Goal: Transaction & Acquisition: Purchase product/service

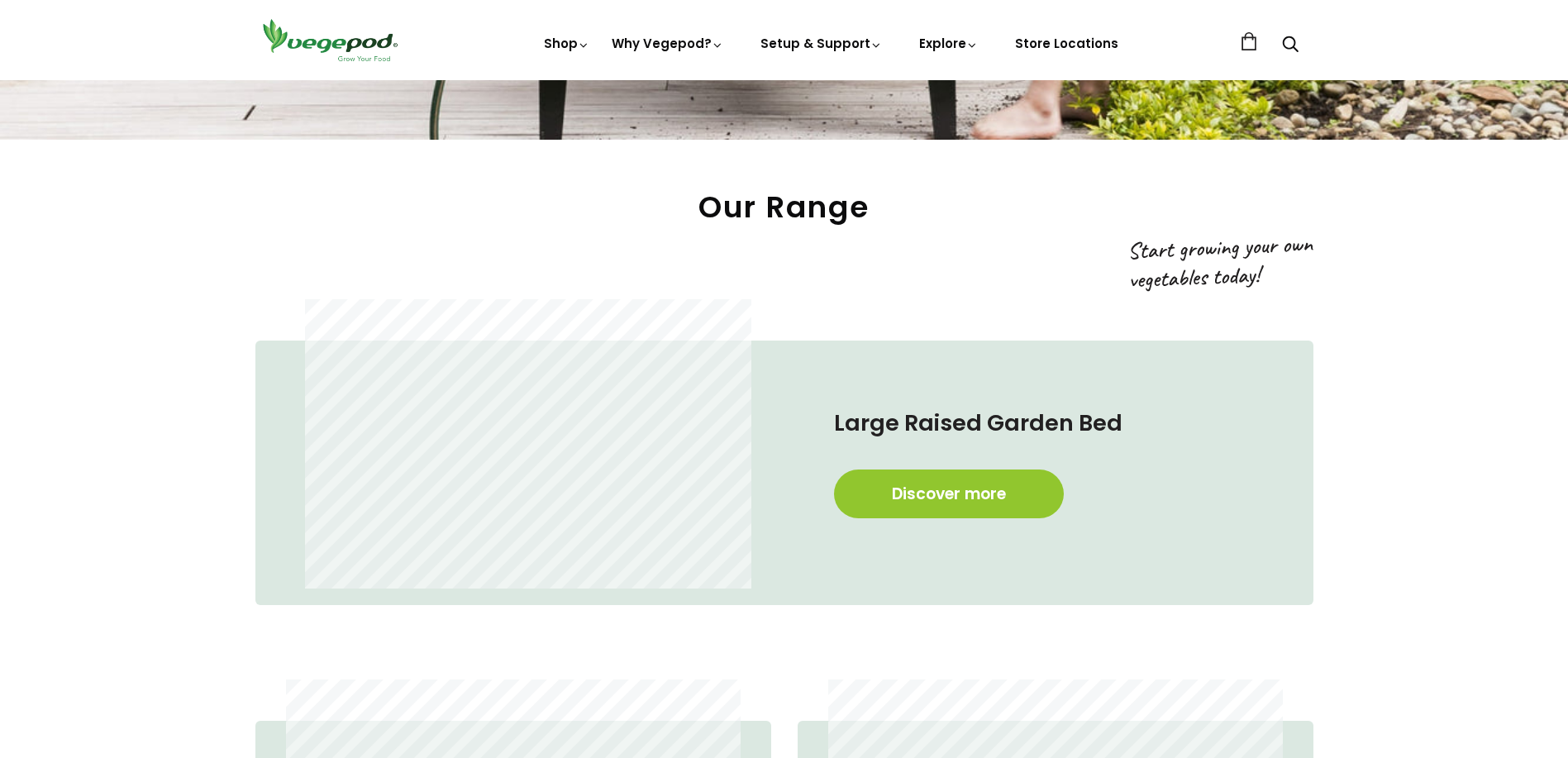
scroll to position [992, 0]
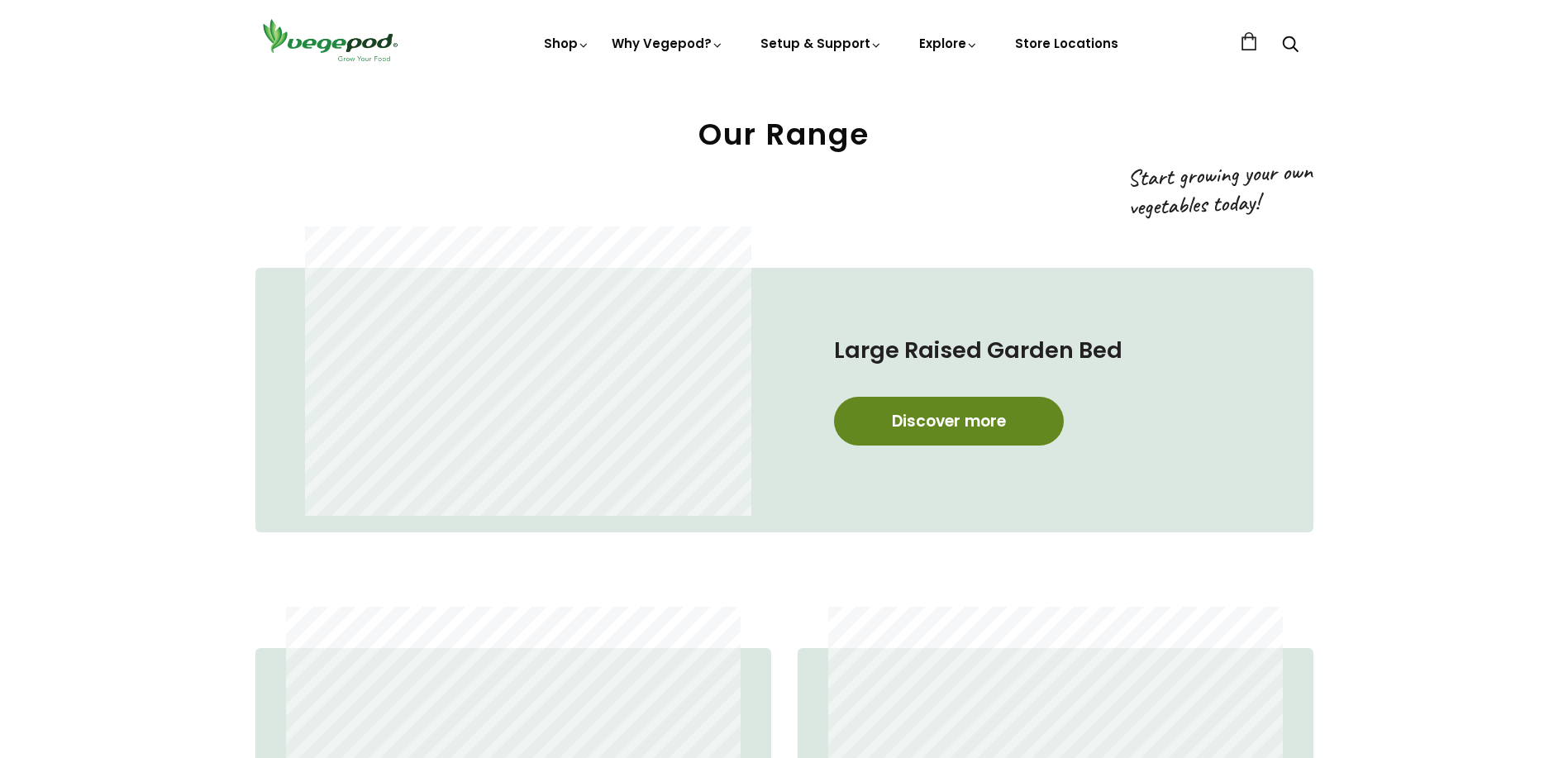
click at [941, 425] on link "Discover more" at bounding box center [949, 421] width 230 height 49
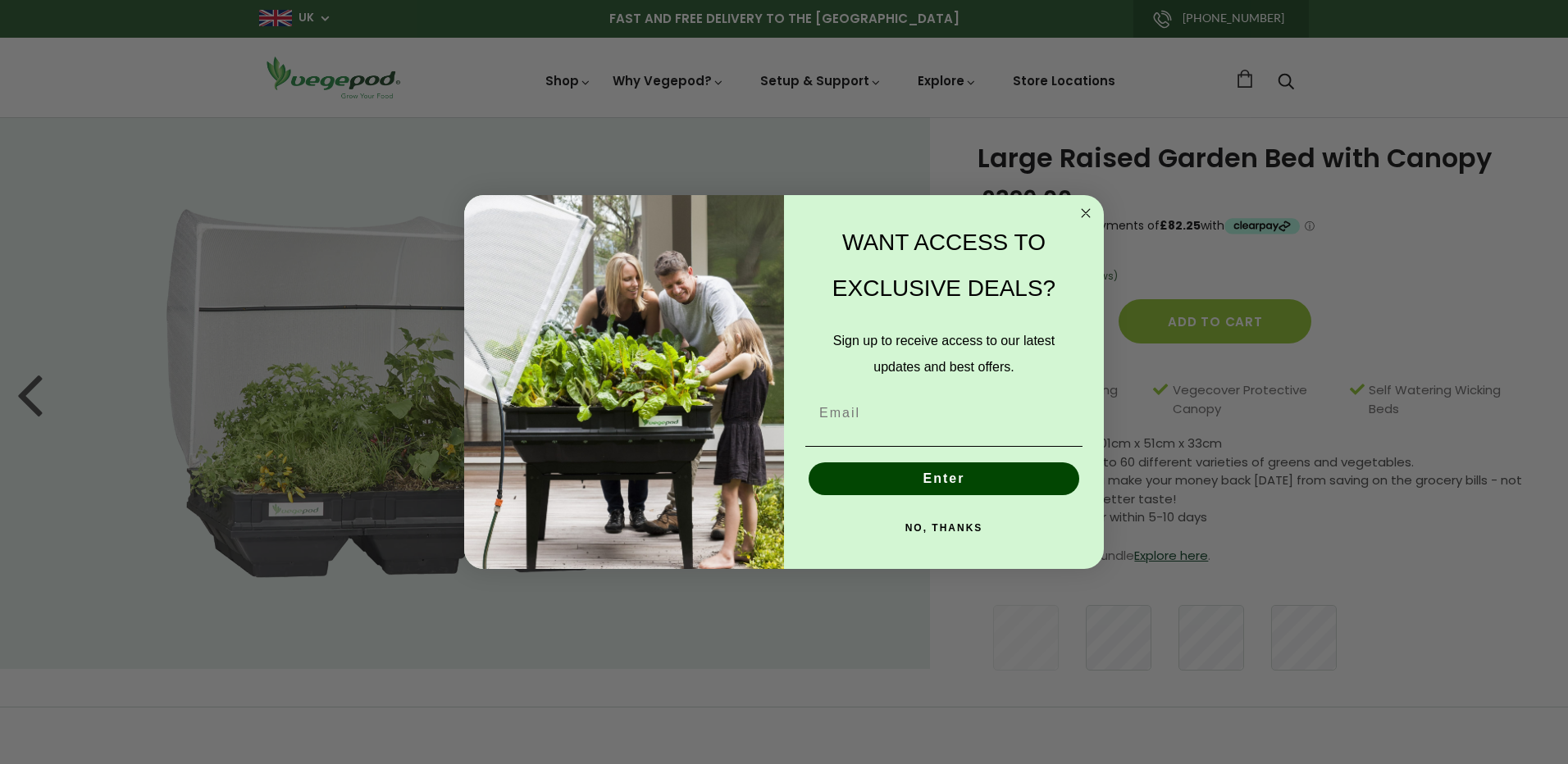
click at [1086, 218] on circle "Close dialog" at bounding box center [1087, 213] width 19 height 19
